Goal: Transaction & Acquisition: Book appointment/travel/reservation

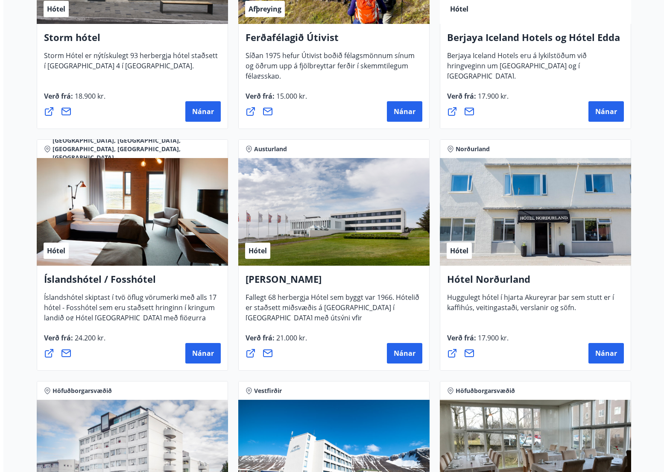
scroll to position [855, 0]
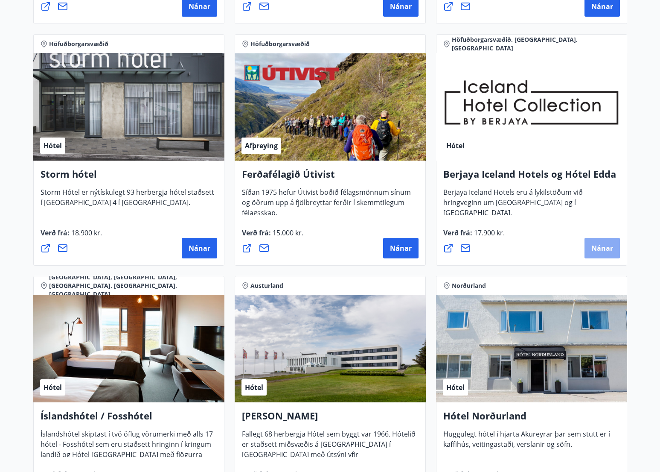
click at [599, 245] on span "Nánar" at bounding box center [603, 247] width 22 height 9
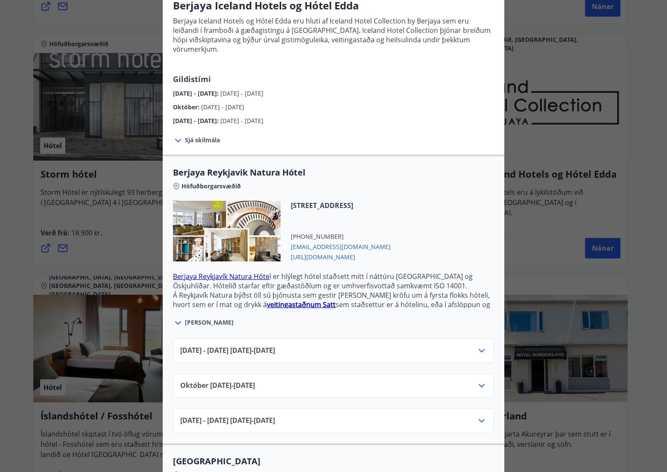
scroll to position [96, 0]
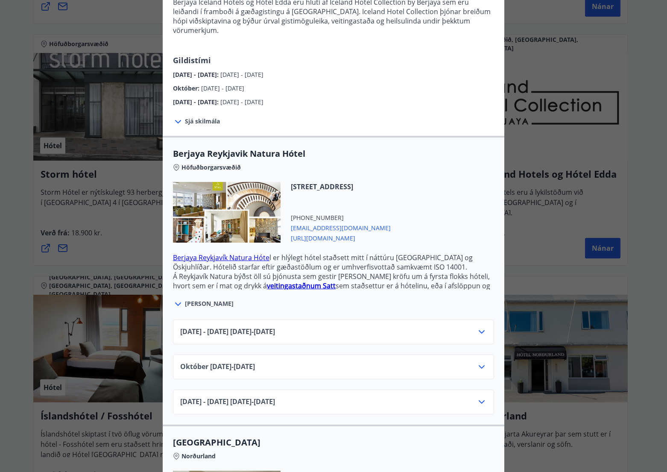
click at [480, 327] on icon at bounding box center [481, 332] width 10 height 10
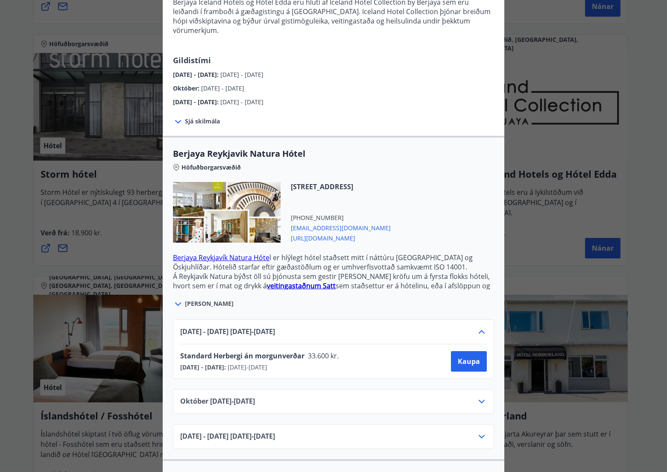
click at [476, 327] on icon at bounding box center [481, 332] width 10 height 10
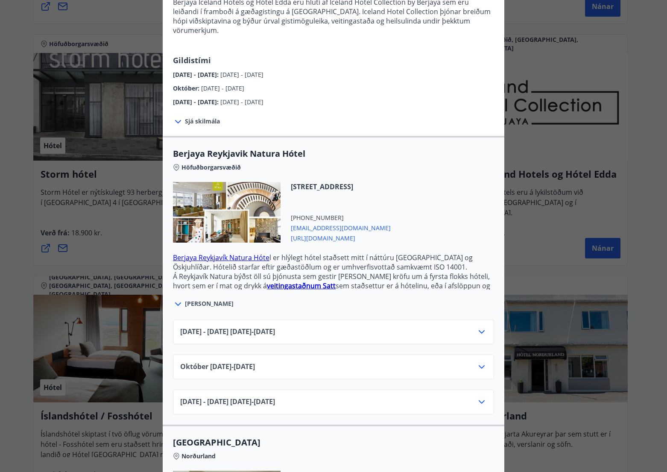
click at [478, 365] on icon at bounding box center [481, 366] width 6 height 3
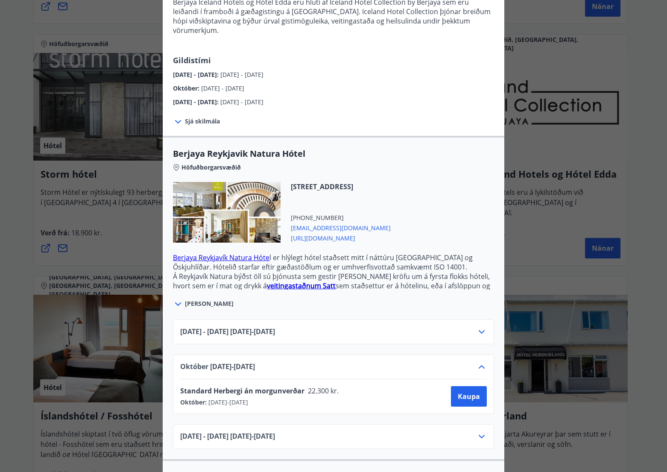
click at [478, 365] on icon at bounding box center [481, 366] width 6 height 3
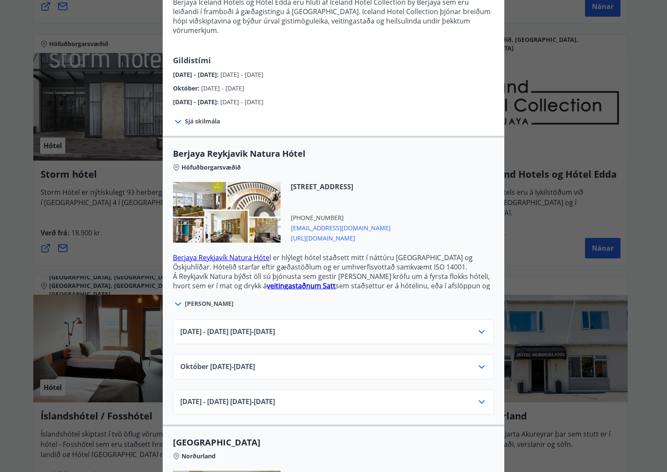
click at [476, 397] on icon at bounding box center [481, 402] width 10 height 10
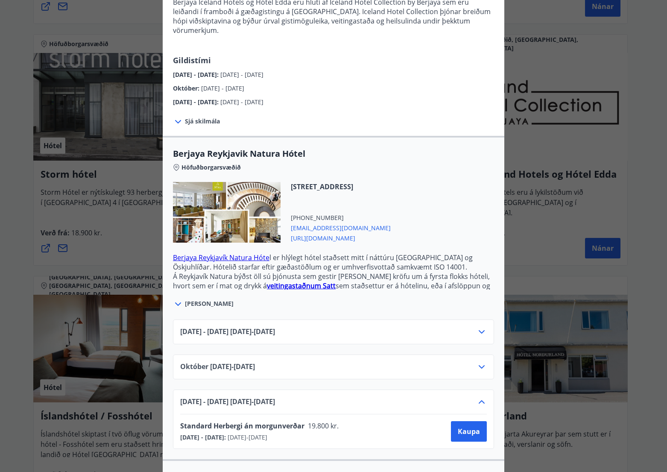
click at [478, 362] on icon at bounding box center [481, 367] width 10 height 10
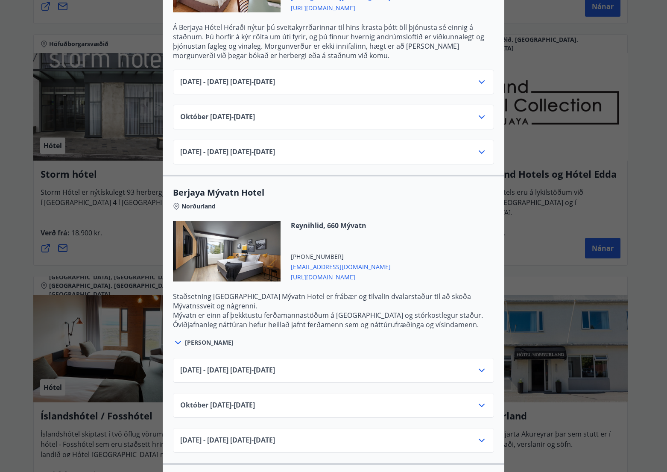
scroll to position [919, 0]
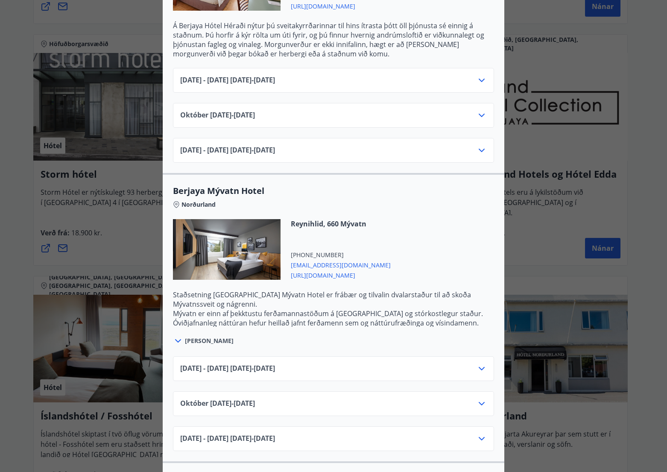
click at [478, 363] on icon at bounding box center [481, 368] width 10 height 10
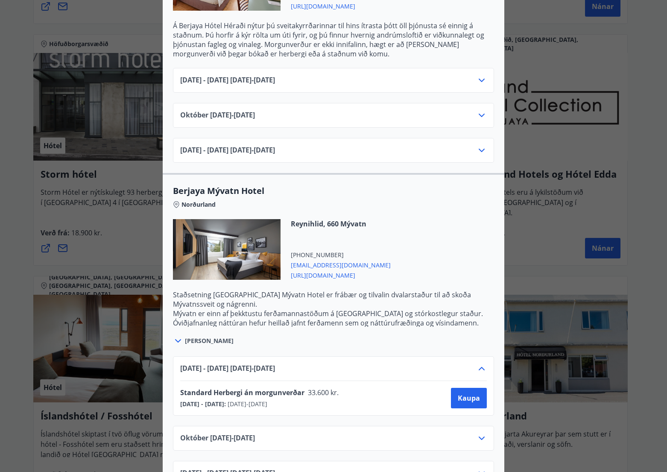
click at [478, 363] on icon at bounding box center [481, 368] width 10 height 10
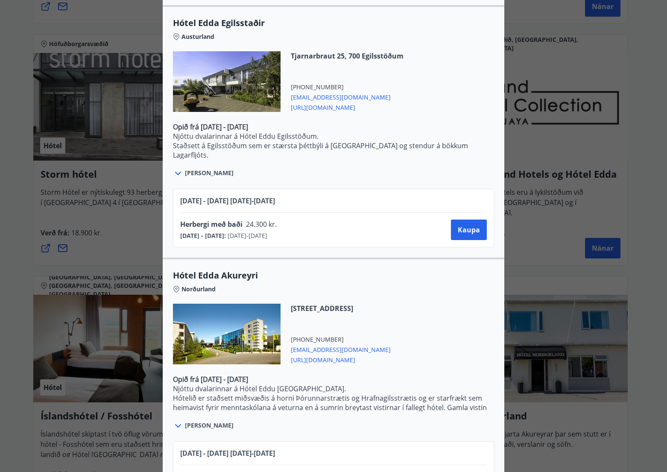
scroll to position [1733, 0]
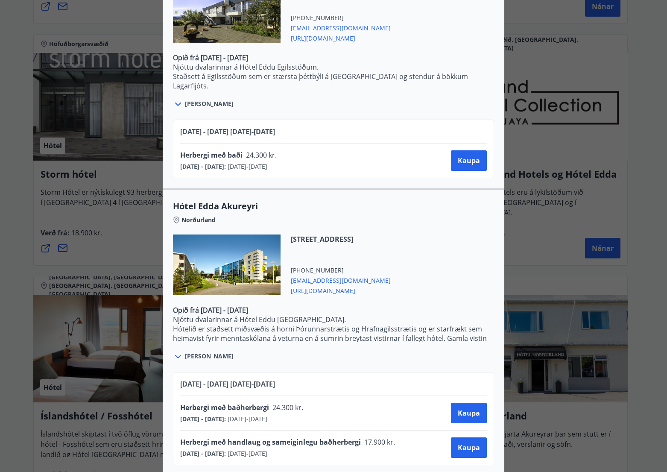
click at [634, 283] on div "Berjaya Iceland Hotels og Hótel Edda Berjaya Iceland Hotels og Hótel Edda eru h…" at bounding box center [333, 236] width 667 height 472
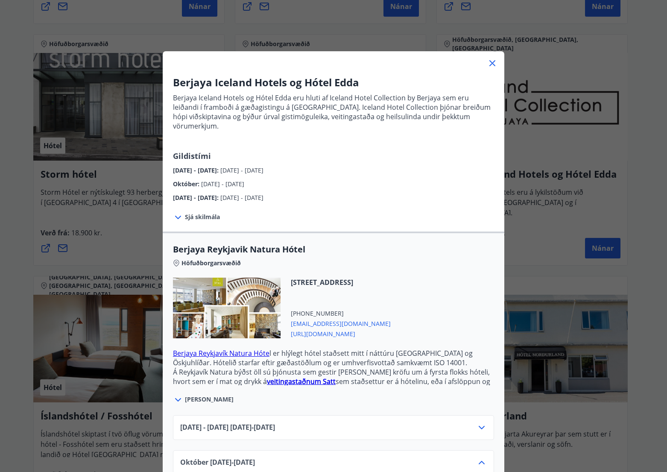
click at [630, 292] on div "Berjaya Iceland Hotels og Hótel Edda Berjaya Iceland Hotels og Hótel Edda eru h…" at bounding box center [333, 236] width 667 height 472
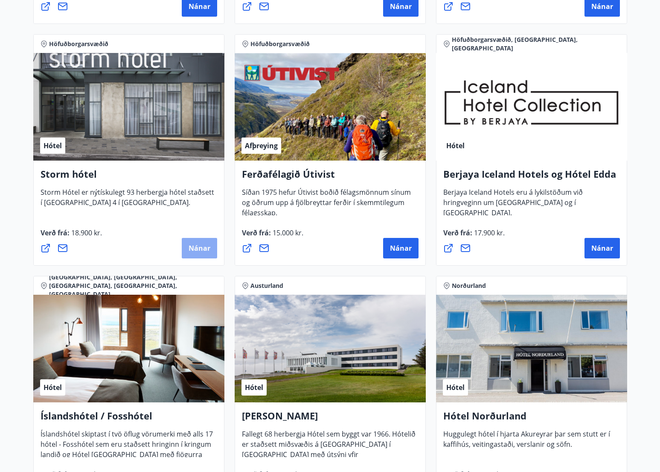
click at [200, 242] on button "Nánar" at bounding box center [199, 248] width 35 height 20
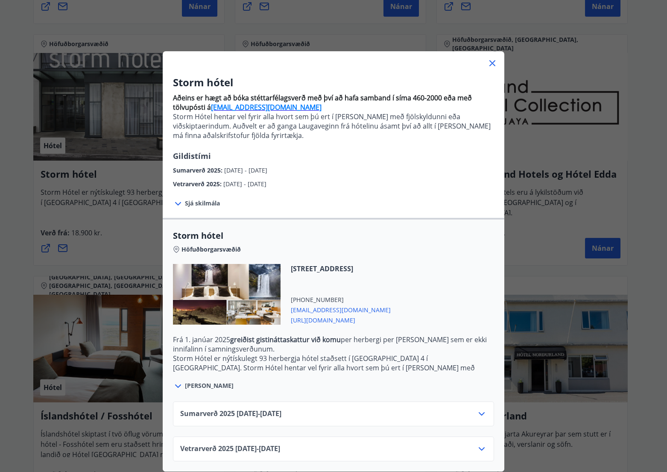
scroll to position [6, 0]
click at [477, 408] on icon at bounding box center [481, 413] width 10 height 10
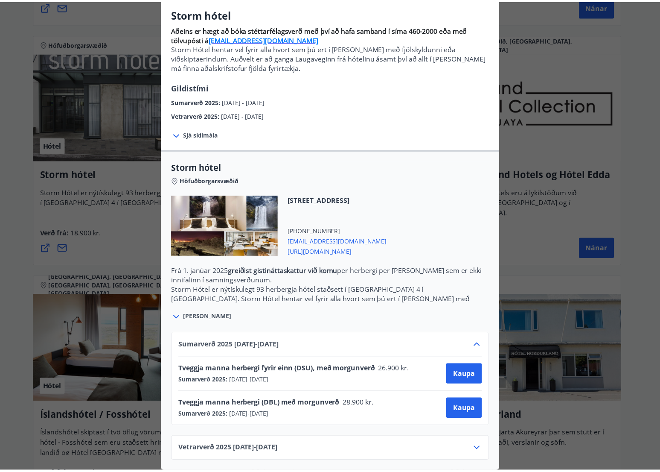
scroll to position [75, 0]
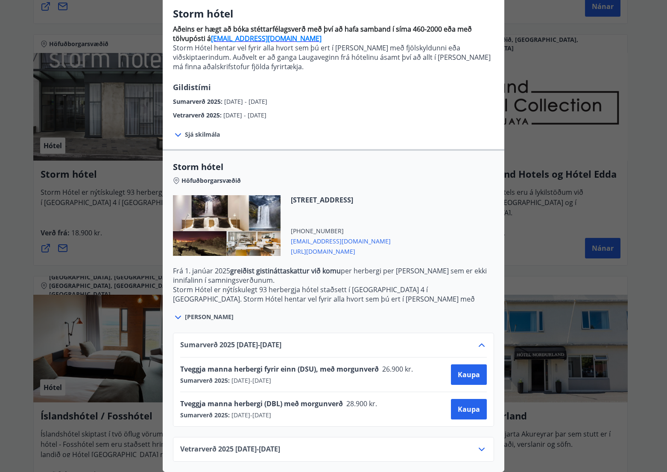
click at [650, 371] on div "Storm hótel Aðeins er hægt að bóka stéttarfélagsverð með því að hafa samband í …" at bounding box center [333, 167] width 667 height 472
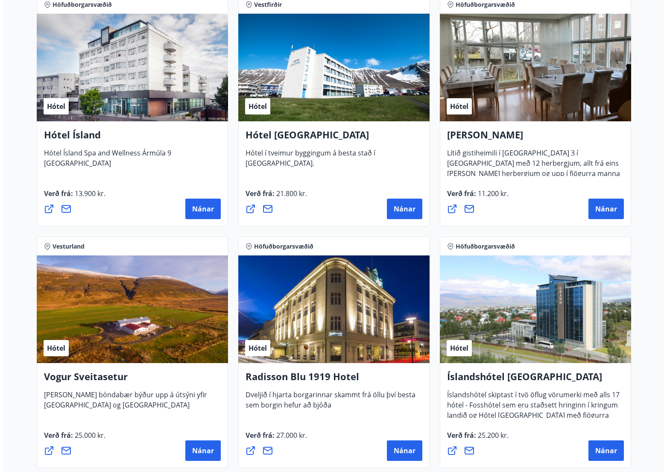
scroll to position [1386, 0]
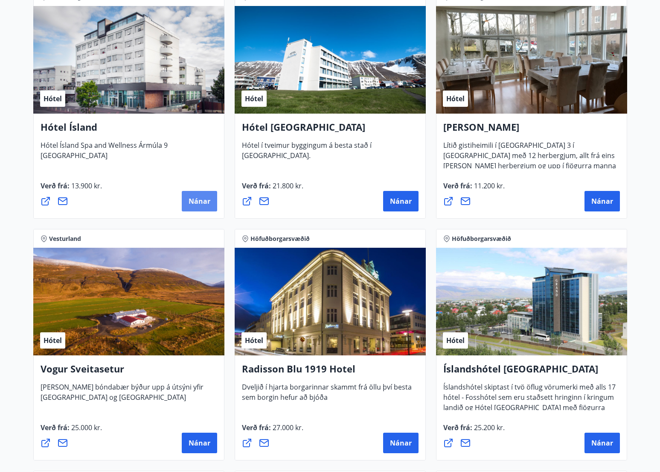
click at [193, 205] on span "Nánar" at bounding box center [200, 200] width 22 height 9
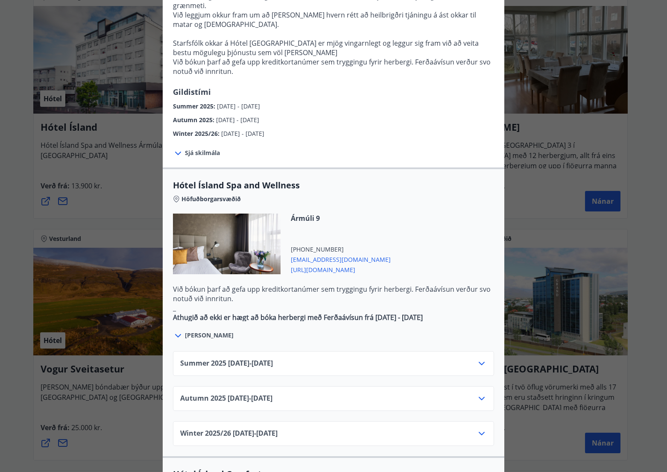
scroll to position [319, 0]
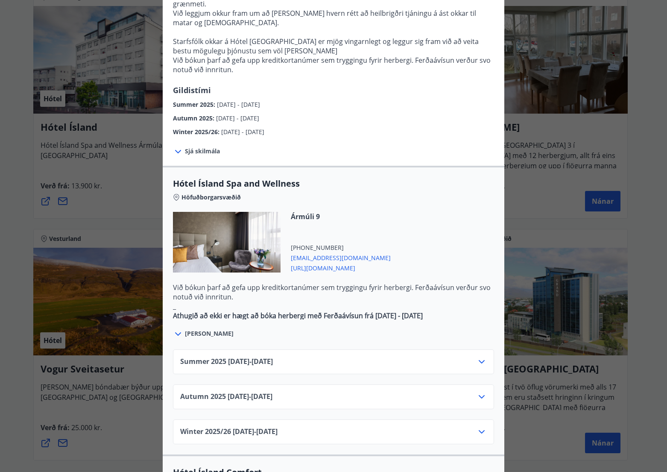
click at [478, 356] on icon at bounding box center [481, 361] width 10 height 10
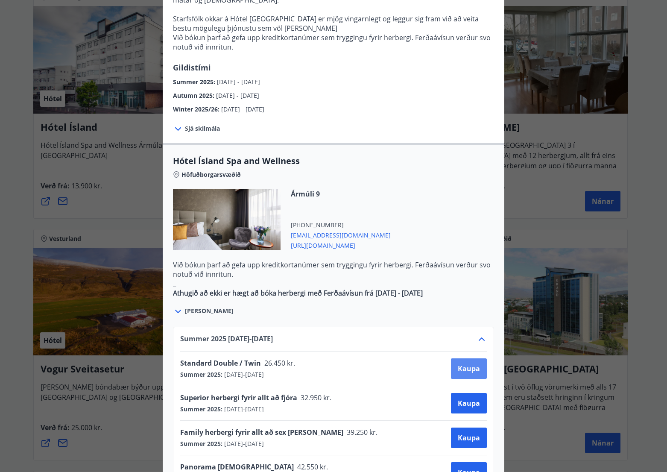
scroll to position [341, 0]
click at [635, 277] on div "Hótel Ísland Sendu skilaboð til að panta herbergi [EMAIL_ADDRESS][DOMAIN_NAME] …" at bounding box center [333, 236] width 667 height 472
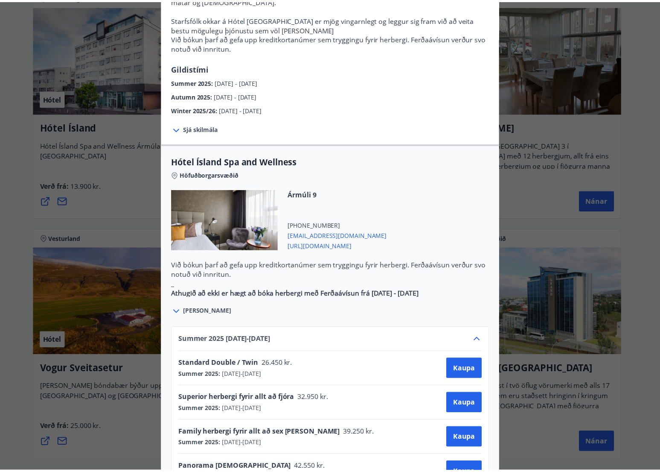
scroll to position [0, 0]
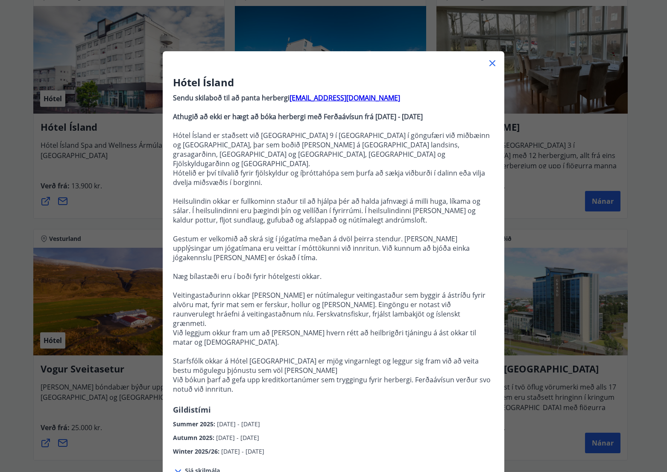
click at [634, 277] on div "Hótel Ísland Sendu skilaboð til að panta herbergi [EMAIL_ADDRESS][DOMAIN_NAME] …" at bounding box center [333, 236] width 667 height 472
